Goal: Complete application form

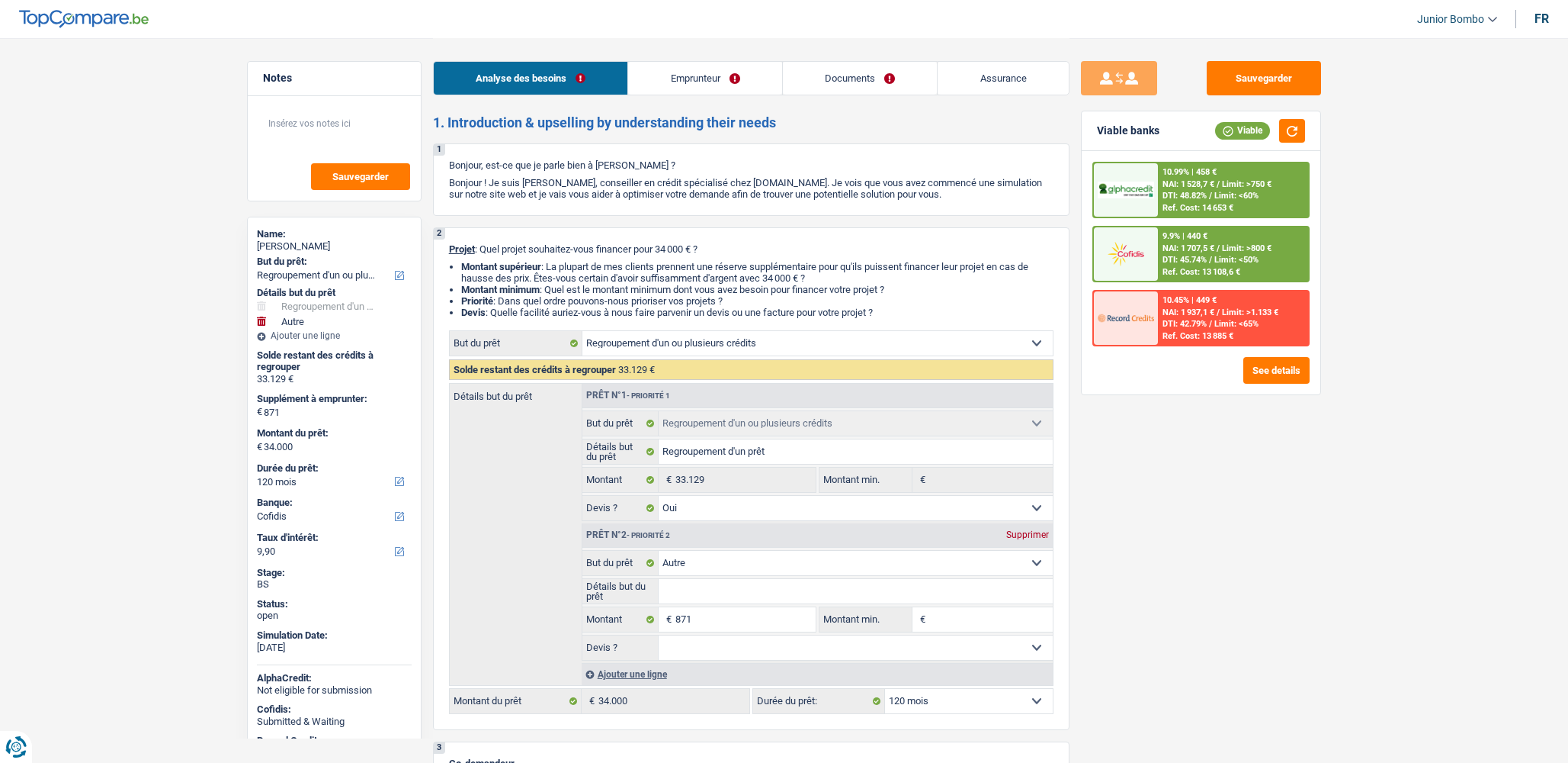
select select "refinancing"
select select "other"
select select "120"
select select "cofidis"
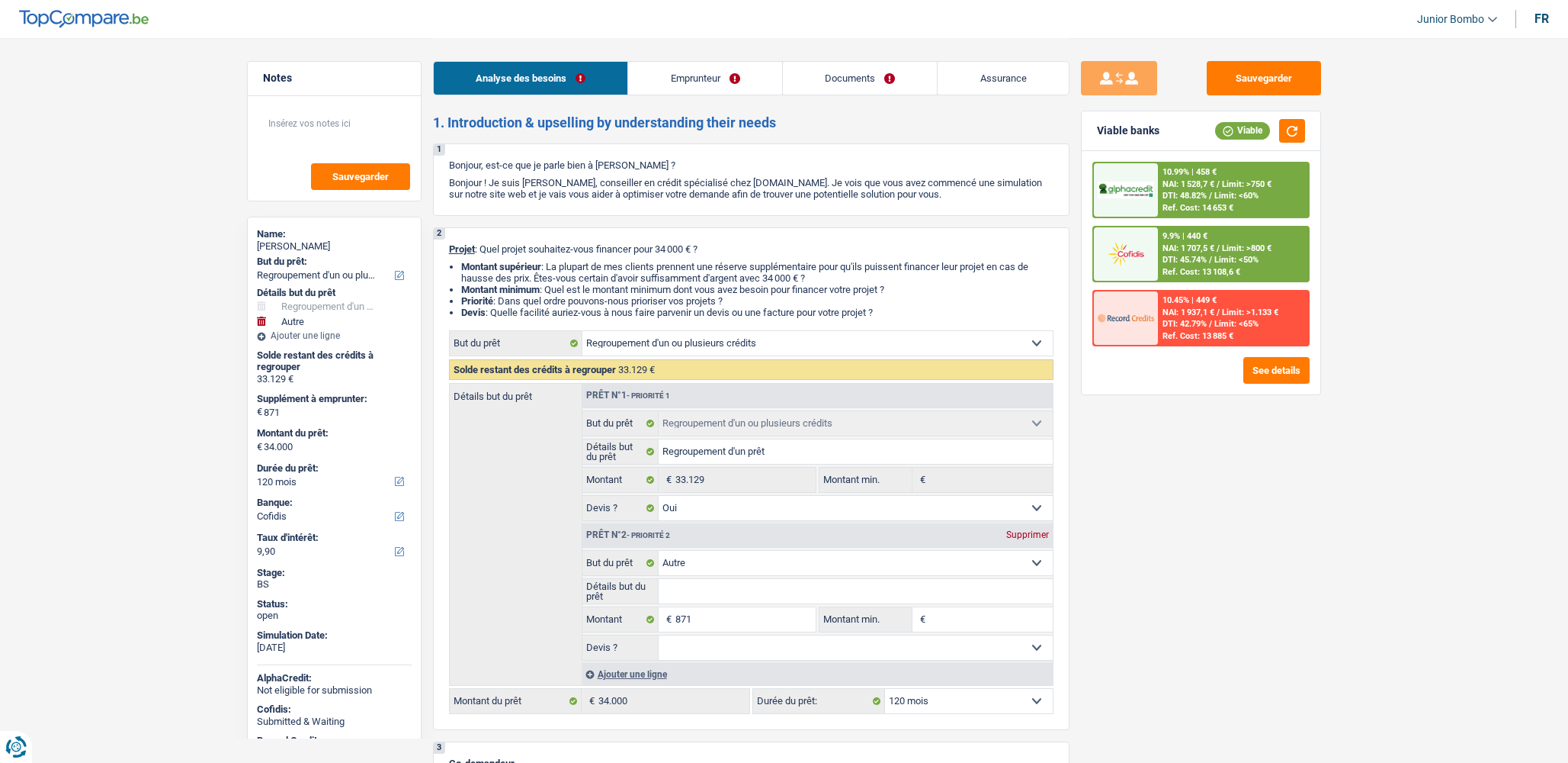
select select "refinancing"
select select "yes"
select select "other"
select select "120"
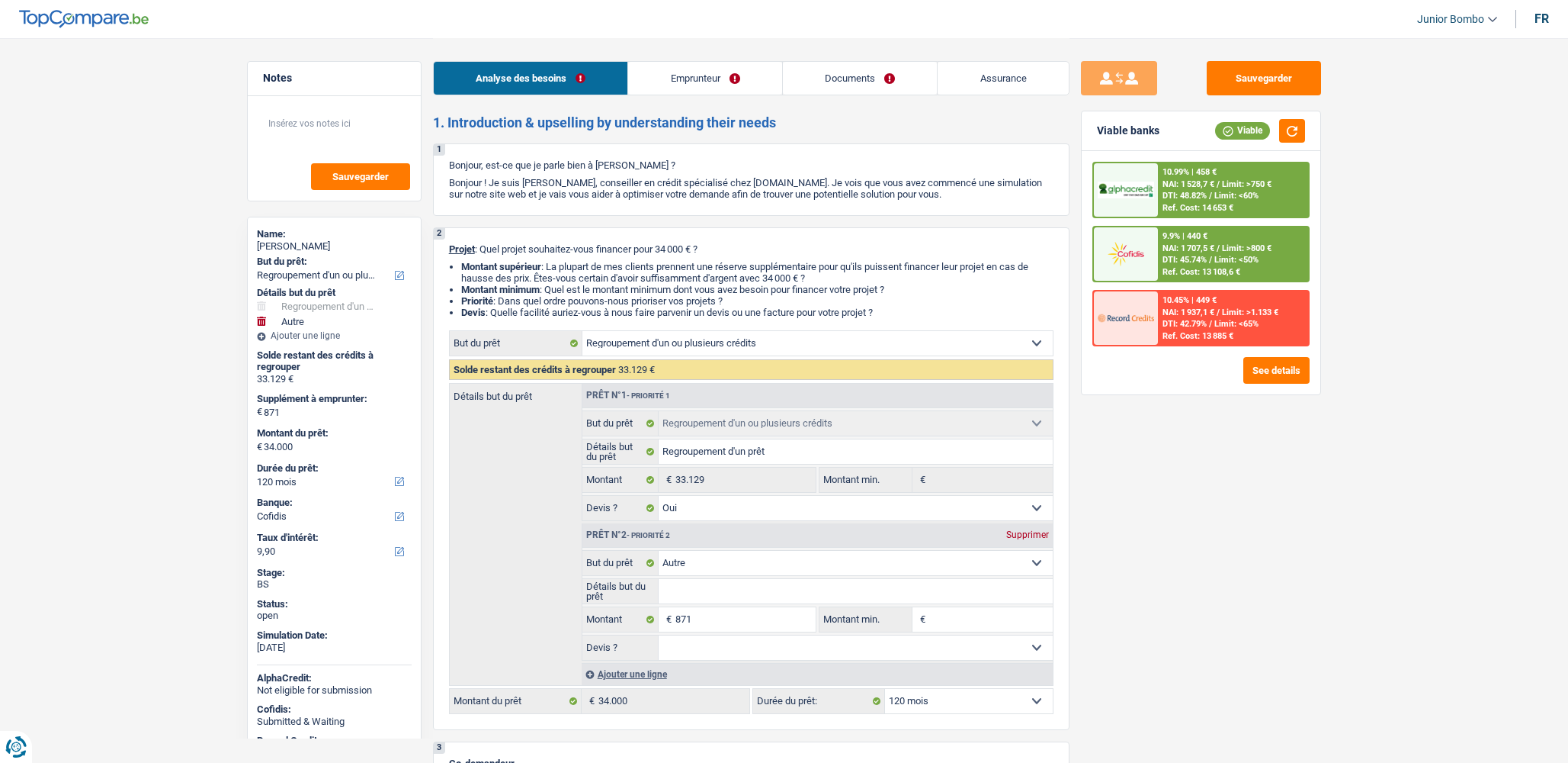
select select "publicEmployee"
select select "netSalary"
select select "mealVouchers"
select select "familyAllowances"
select select "rents"
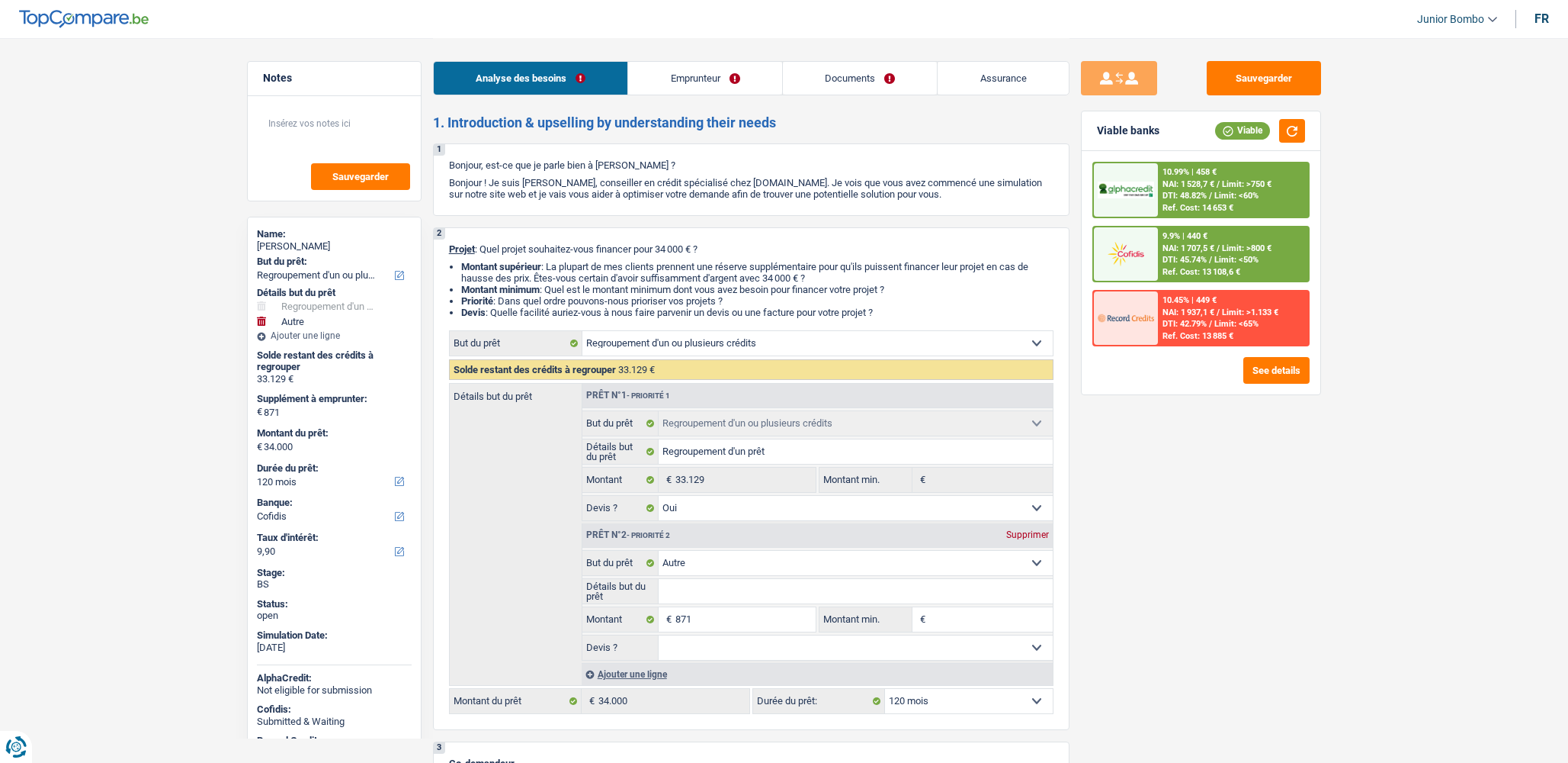
select select "creditConsolidation"
select select "120"
select select "cardOrCredit"
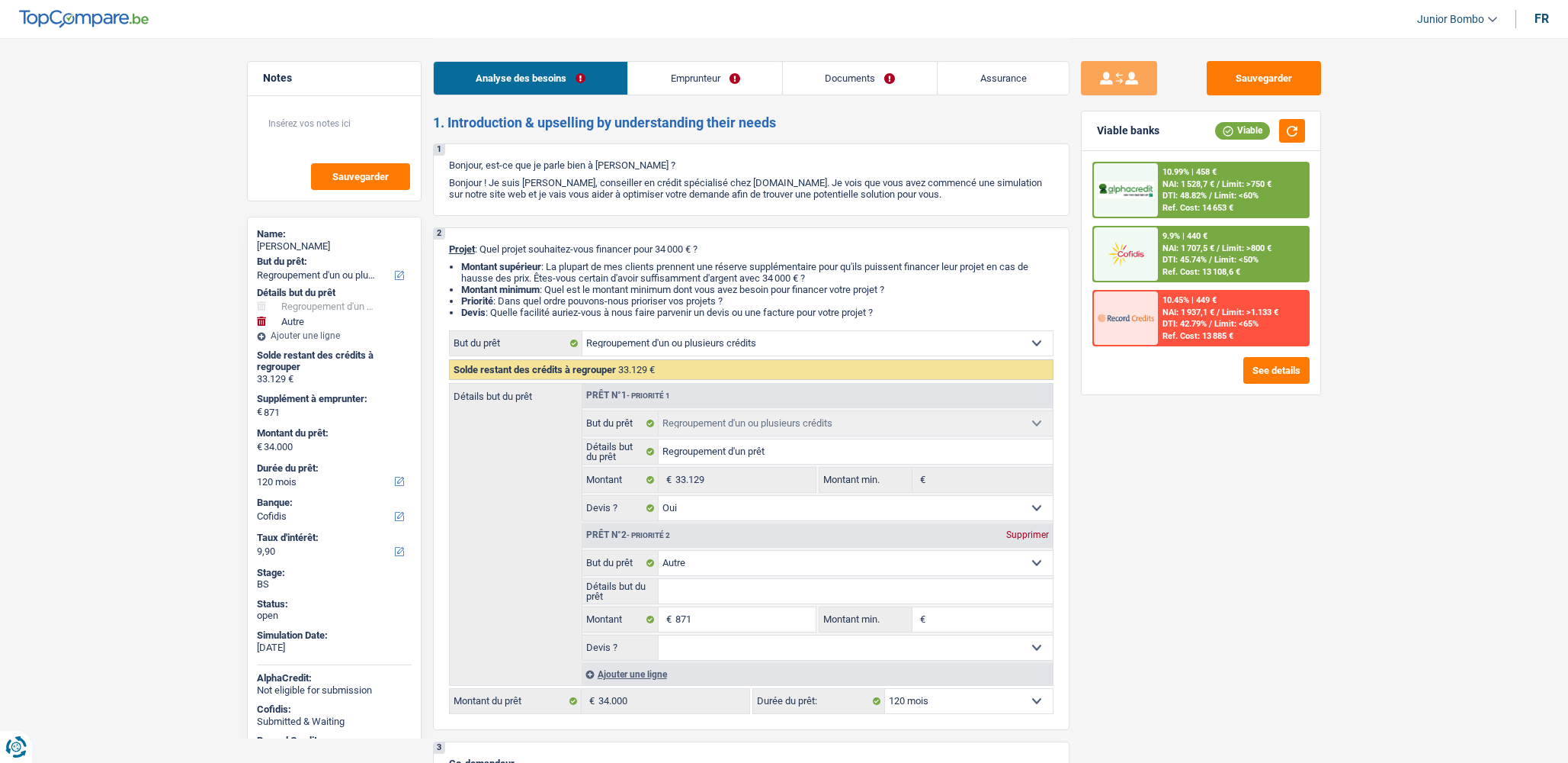
select select "refinancing"
select select "yes"
select select "other"
select select "120"
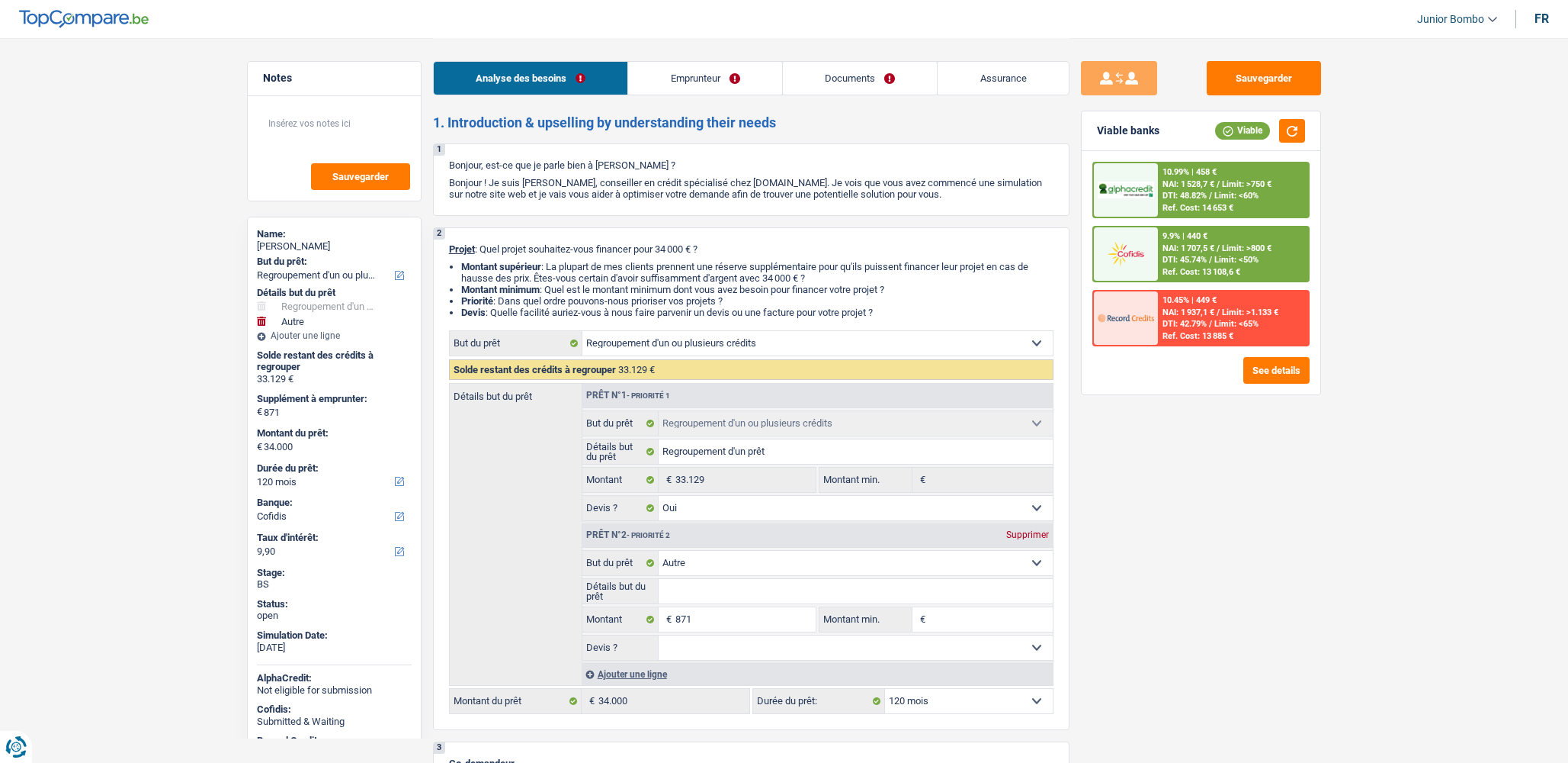
select select "32"
select select "divorced"
click at [701, 79] on link "Emprunteur" at bounding box center [705, 78] width 154 height 33
